Goal: Feedback & Contribution: Contribute content

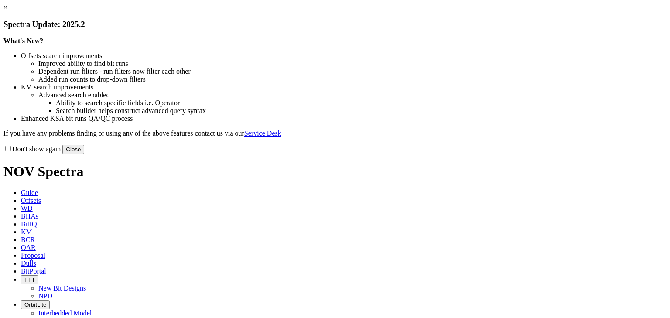
click at [84, 154] on button "Close" at bounding box center [73, 149] width 22 height 9
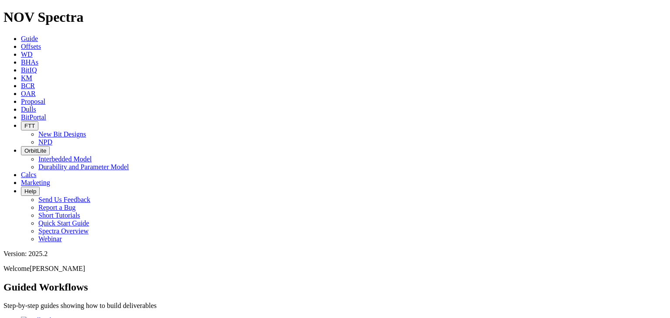
click at [41, 43] on span "Offsets" at bounding box center [31, 46] width 20 height 7
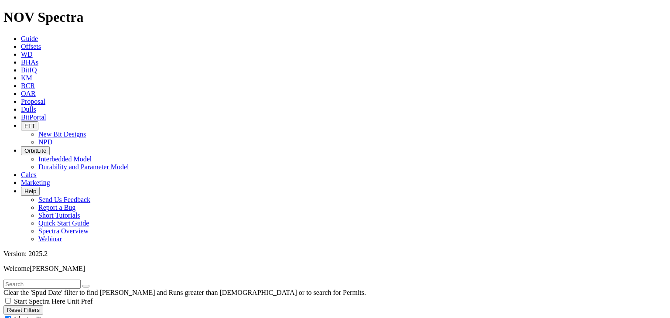
drag, startPoint x: 90, startPoint y: 62, endPoint x: 61, endPoint y: 79, distance: 33.5
click at [89, 315] on div "Cluster Pins" at bounding box center [334, 319] width 663 height 9
checkbox input "false"
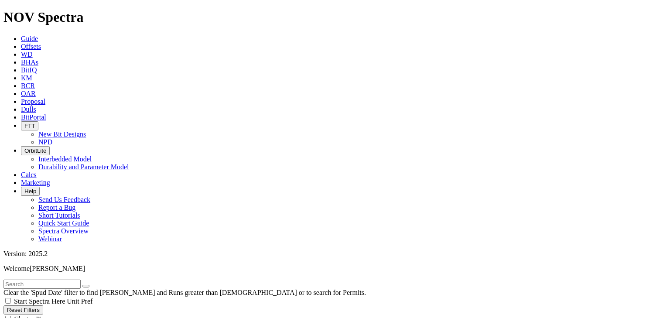
scroll to position [241, 0]
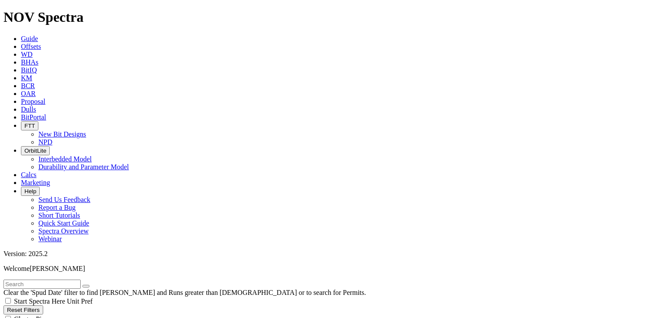
select select "8.75"
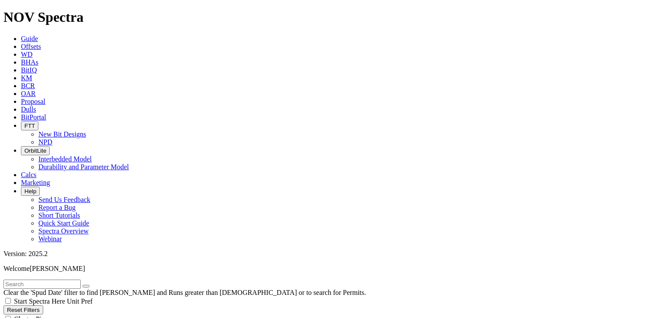
checkbox input "false"
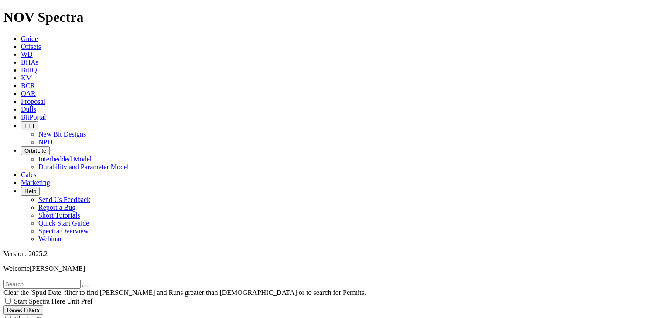
click at [25, 280] on input "text" at bounding box center [41, 284] width 77 height 9
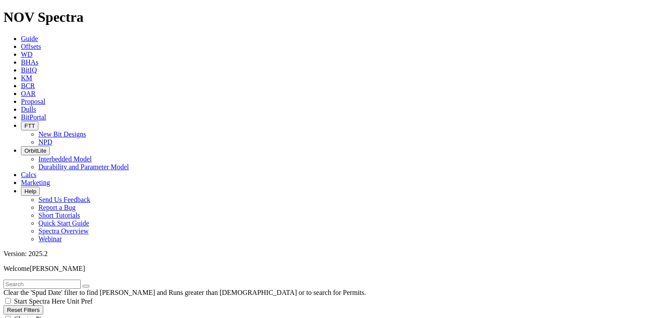
scroll to position [964, 0]
click at [38, 280] on input "text" at bounding box center [41, 284] width 77 height 9
type input "B"
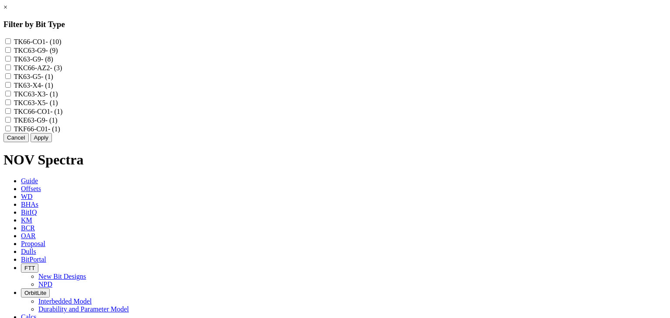
click at [11, 42] on input "TK66-CO1 - (10)" at bounding box center [8, 41] width 6 height 6
checkbox input "true"
click at [11, 114] on input "TKC66-CO1 - (1)" at bounding box center [8, 111] width 6 height 6
checkbox input "true"
click at [11, 131] on input "TKF66-C01 - (1)" at bounding box center [8, 129] width 6 height 6
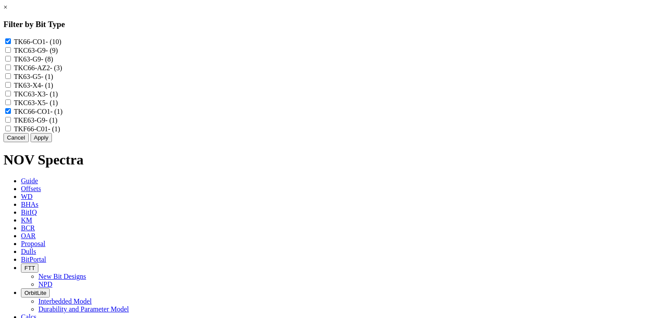
checkbox input "true"
click at [52, 142] on button "Apply" at bounding box center [41, 137] width 21 height 9
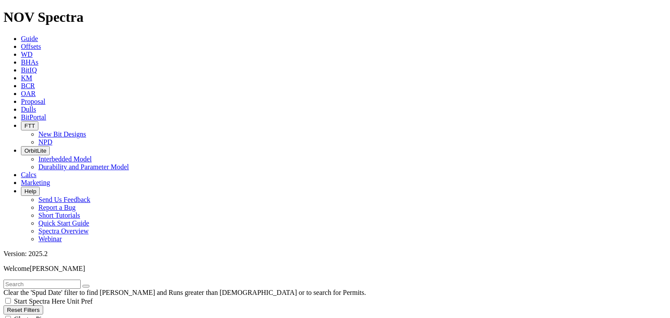
scroll to position [736, 0]
type input "200"
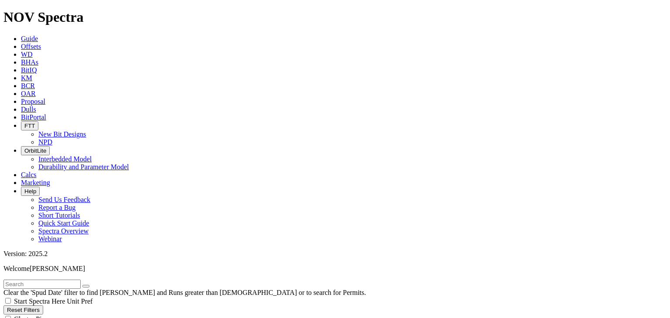
scroll to position [573, 0]
click at [51, 280] on input "text" at bounding box center [41, 284] width 77 height 9
click at [91, 285] on button "submit" at bounding box center [94, 286] width 7 height 3
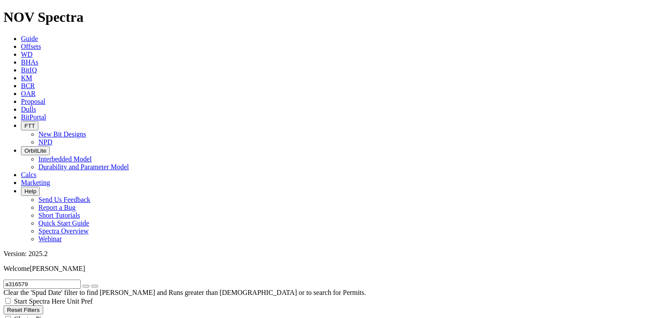
drag, startPoint x: 42, startPoint y: 43, endPoint x: 5, endPoint y: 35, distance: 37.8
click at [5, 280] on form "a316579" at bounding box center [334, 284] width 663 height 9
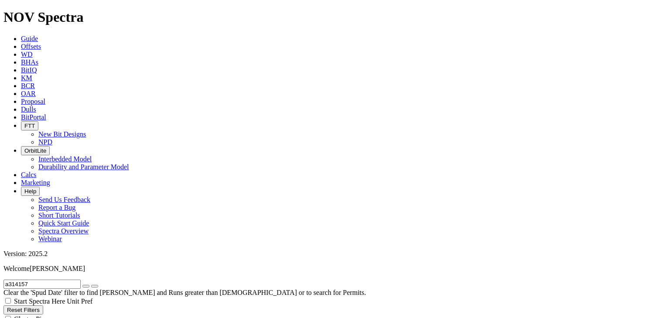
drag, startPoint x: 54, startPoint y: 41, endPoint x: 21, endPoint y: 38, distance: 32.9
click at [21, 280] on input "a314157" at bounding box center [41, 284] width 77 height 9
type input "a316579"
click at [98, 285] on button "submit" at bounding box center [94, 286] width 7 height 3
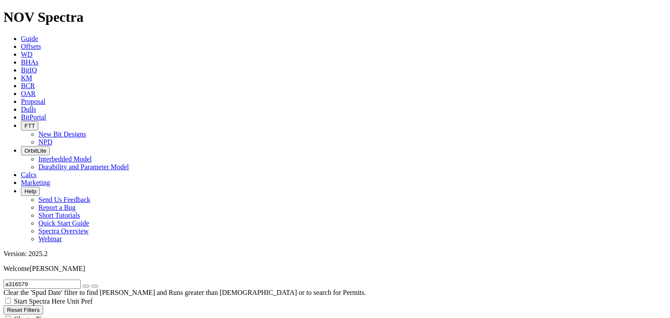
drag, startPoint x: 56, startPoint y: 168, endPoint x: 69, endPoint y: 169, distance: 12.7
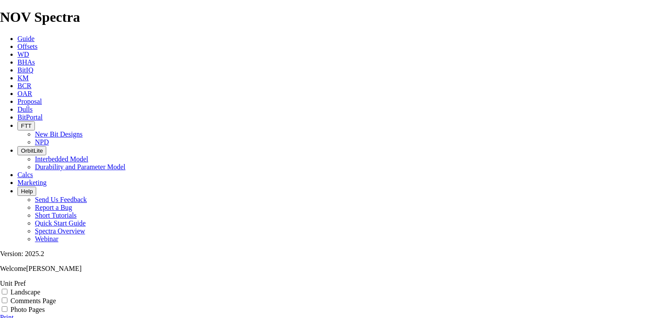
scroll to position [81, 0]
click at [14, 314] on link "Print" at bounding box center [7, 317] width 14 height 7
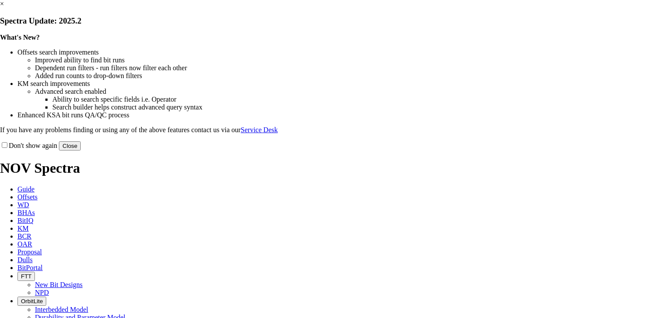
click at [81, 151] on button "Close" at bounding box center [70, 145] width 22 height 9
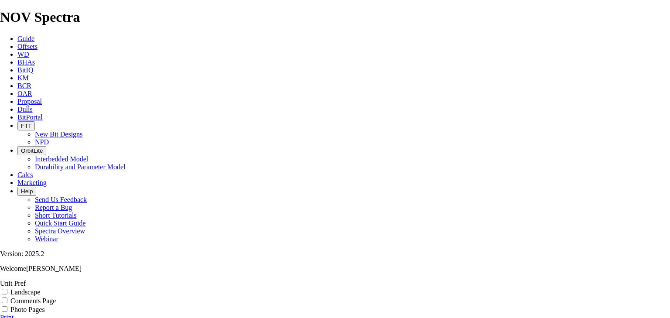
scroll to position [81, 0]
click at [14, 314] on link "Print" at bounding box center [7, 317] width 14 height 7
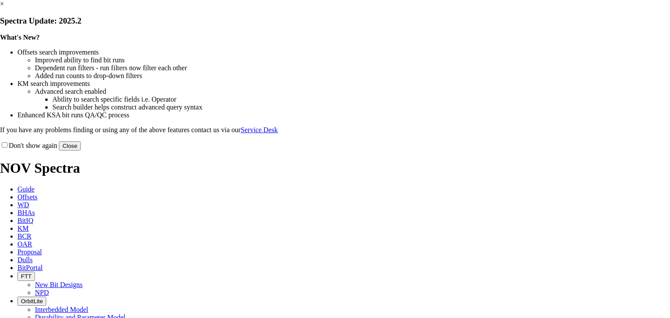
click at [81, 151] on button "Close" at bounding box center [70, 145] width 22 height 9
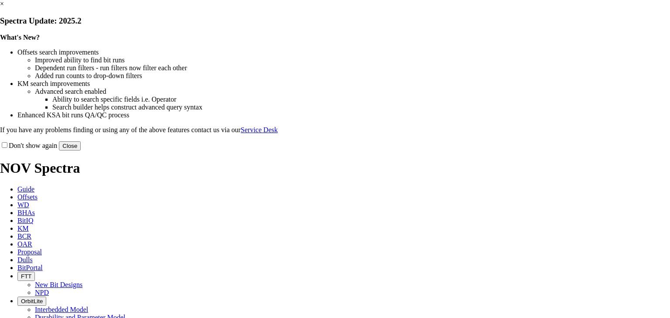
click at [81, 151] on button "Close" at bounding box center [70, 145] width 22 height 9
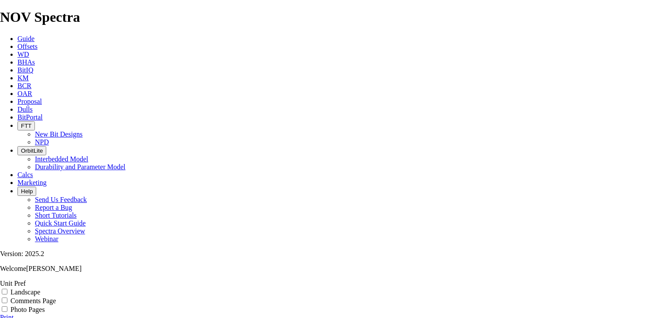
scroll to position [23, 0]
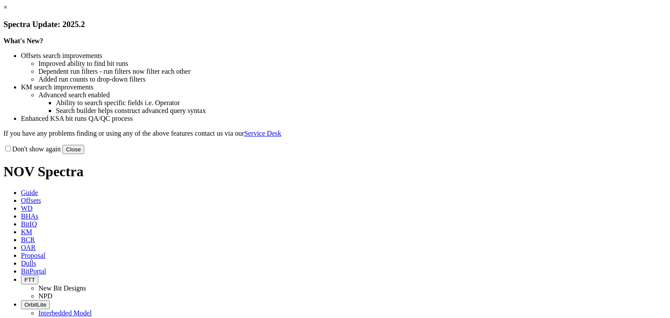
click at [84, 154] on button "Close" at bounding box center [73, 149] width 22 height 9
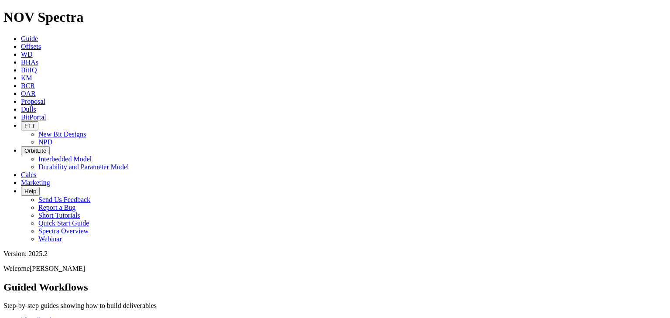
click at [41, 43] on span "Offsets" at bounding box center [31, 46] width 20 height 7
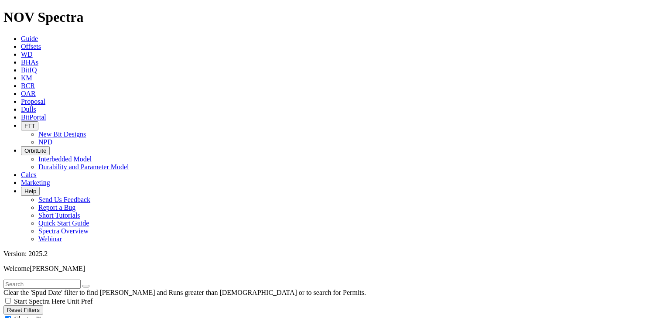
click at [57, 280] on input "text" at bounding box center [41, 284] width 77 height 9
type input "a316579"
click at [89, 315] on div "Cluster Pins" at bounding box center [334, 319] width 663 height 9
checkbox input "false"
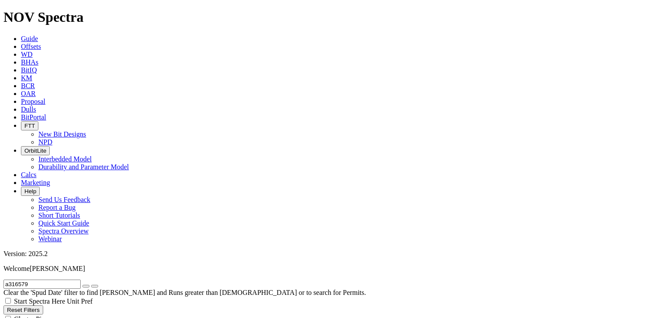
click at [21, 106] on icon at bounding box center [21, 109] width 0 height 7
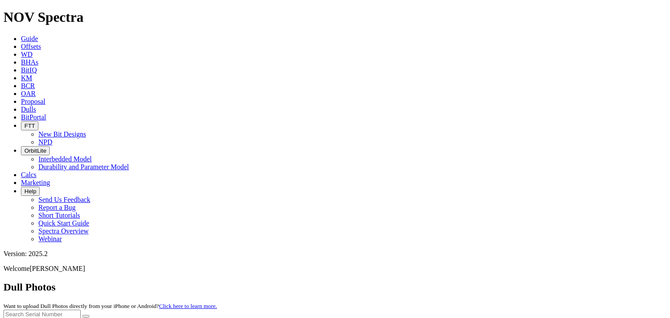
click at [67, 318] on button "Upload New Photoset" at bounding box center [34, 323] width 63 height 9
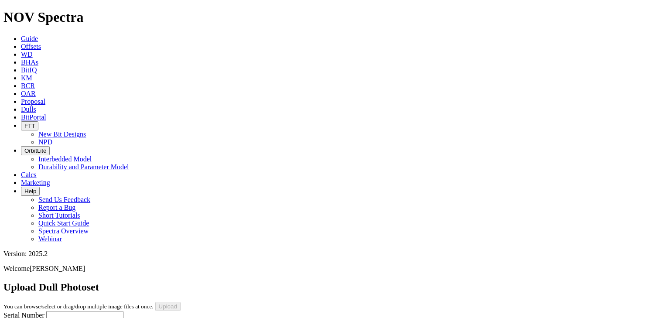
click at [46, 311] on input "Serial Number" at bounding box center [84, 315] width 77 height 9
type input "a316579"
select select "number:0"
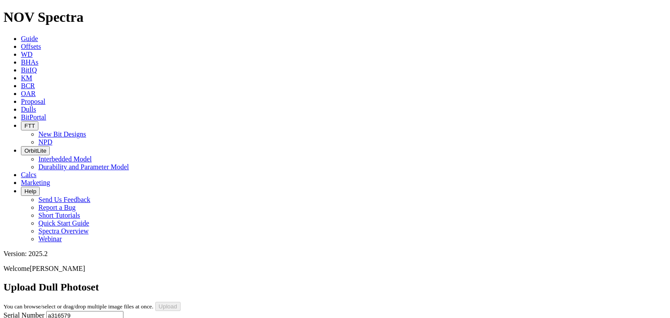
select select "number:0"
select select "number:1"
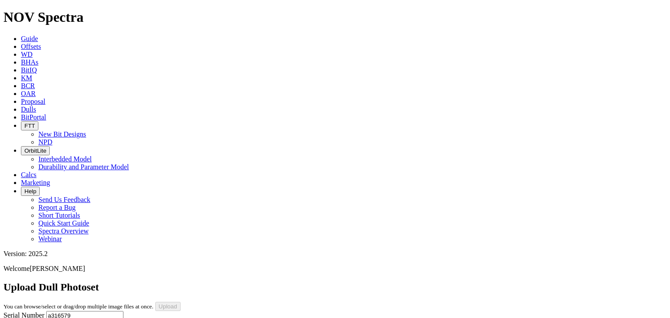
select select "number:1"
select select "string:WT"
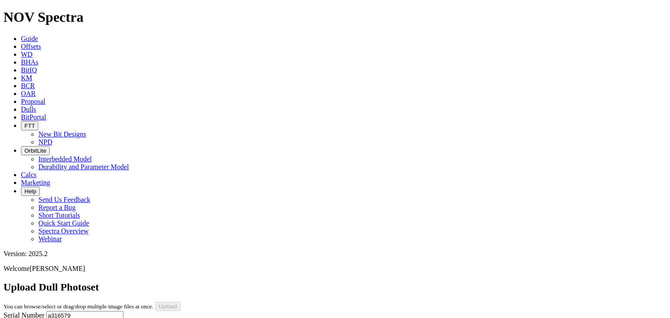
select select "string:S"
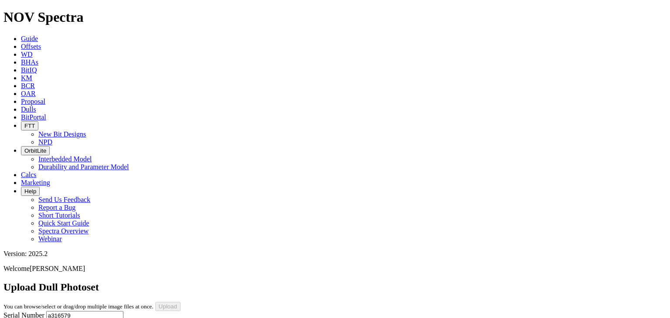
select select "string:X"
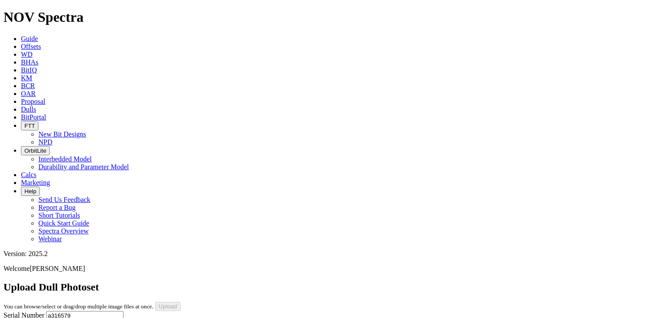
select select "string:I"
select select "string:WT"
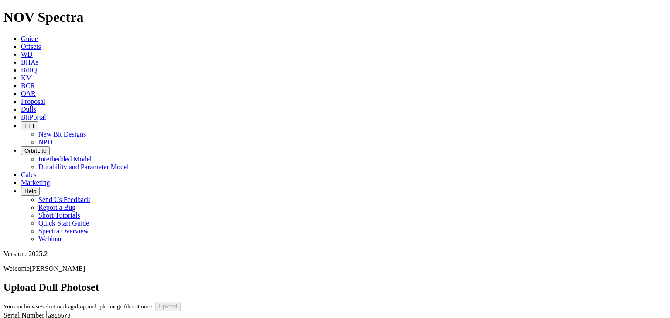
select select "string:WT"
select select "string:CT"
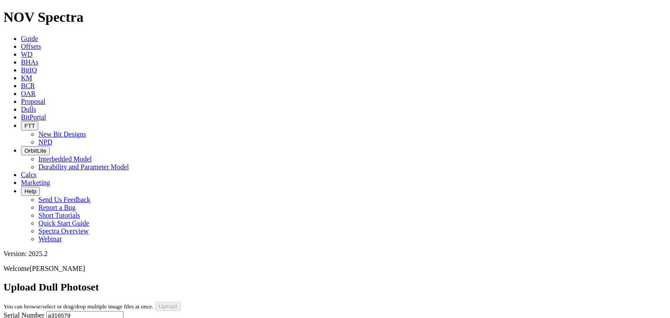
select select "string:CT"
select select "string:TD"
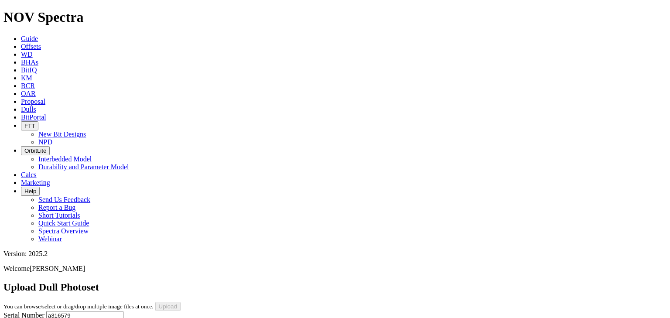
select select "string:TD"
type input "9/1/25"
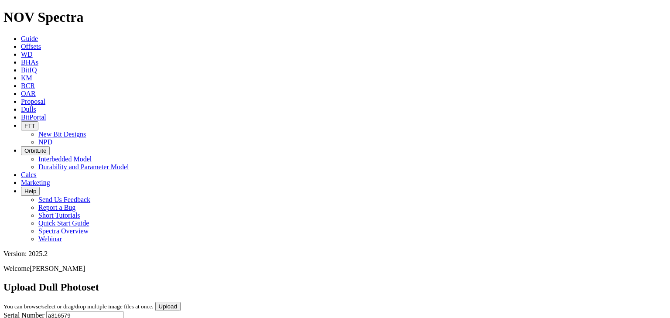
scroll to position [0, 0]
click at [181, 302] on input "Upload" at bounding box center [167, 306] width 25 height 9
click at [41, 43] on link "Offsets" at bounding box center [31, 46] width 20 height 7
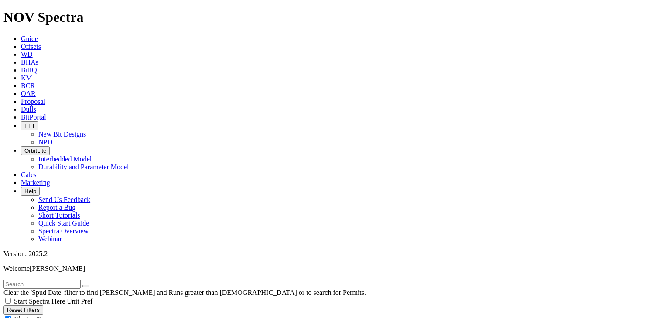
click at [30, 280] on input "text" at bounding box center [41, 284] width 77 height 9
type input "A310776"
click at [87, 315] on div "Cluster Pins" at bounding box center [334, 319] width 663 height 9
checkbox input "false"
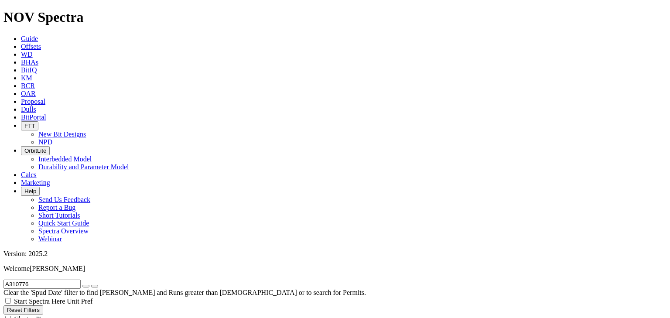
drag, startPoint x: 45, startPoint y: 42, endPoint x: 21, endPoint y: 42, distance: 24.4
click at [21, 280] on input "A310776" at bounding box center [41, 284] width 77 height 9
type input "A316579"
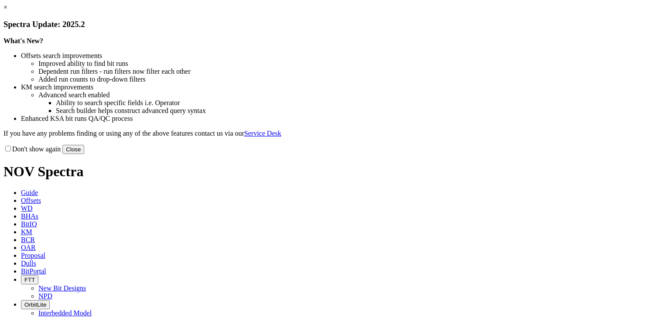
click at [84, 154] on button "Close" at bounding box center [73, 149] width 22 height 9
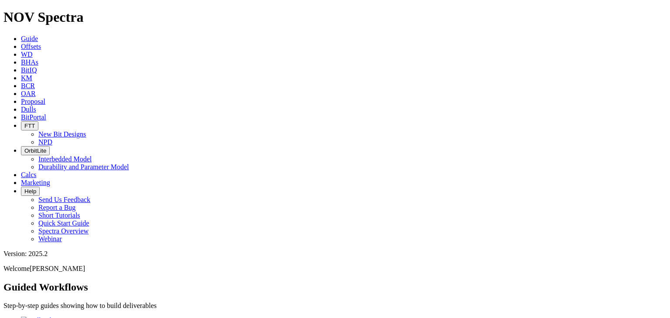
click at [41, 43] on span "Offsets" at bounding box center [31, 46] width 20 height 7
